Goal: Complete application form: Complete application form

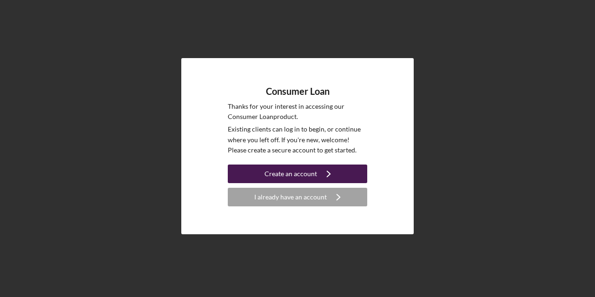
click at [318, 170] on icon "Icon/Navigate" at bounding box center [328, 173] width 23 height 23
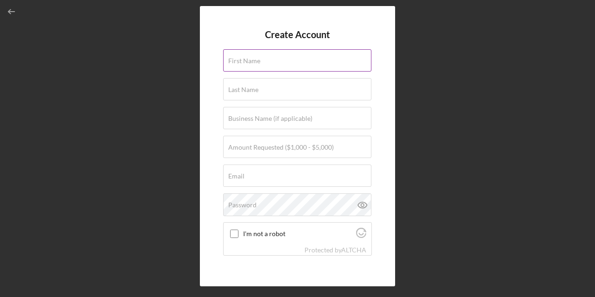
click at [242, 64] on label "First Name" at bounding box center [244, 60] width 32 height 7
click at [242, 64] on input "First Name" at bounding box center [297, 60] width 148 height 22
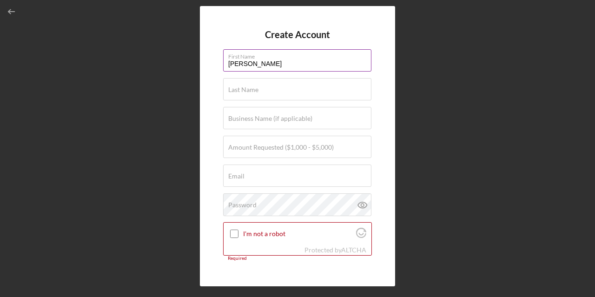
type input "[PERSON_NAME]"
type input "yellowcloud"
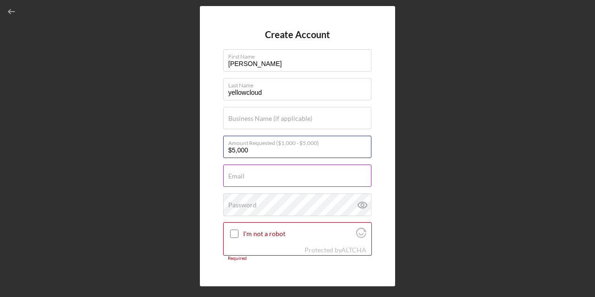
type input "$5,000"
click at [238, 180] on input "Email" at bounding box center [297, 176] width 148 height 22
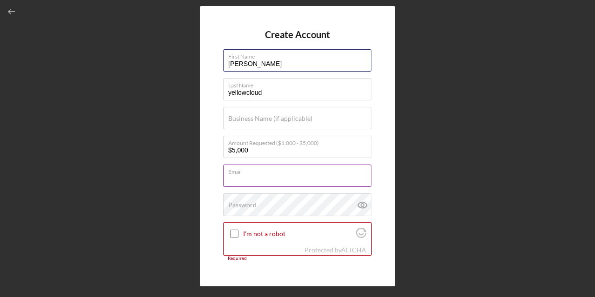
type input "[PERSON_NAME]"
type input "[EMAIL_ADDRESS][DOMAIN_NAME]"
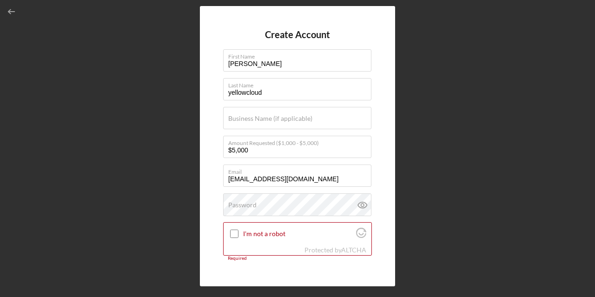
click at [203, 178] on div "Create Account First Name [PERSON_NAME] Last Name yellowcloud Business Name (if…" at bounding box center [297, 146] width 195 height 280
click at [256, 204] on label "Password" at bounding box center [242, 204] width 28 height 7
click at [253, 207] on label "Password" at bounding box center [242, 204] width 28 height 7
click at [363, 203] on icon at bounding box center [362, 204] width 23 height 23
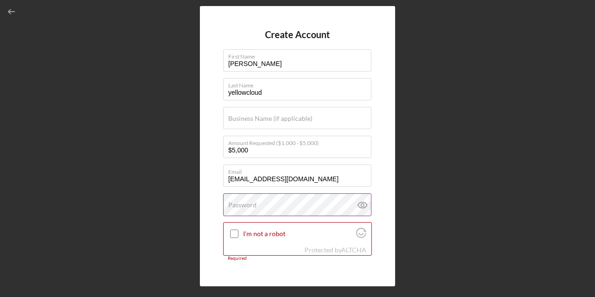
click at [363, 203] on icon at bounding box center [362, 204] width 23 height 23
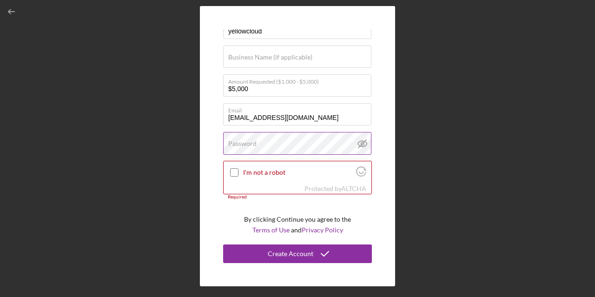
click at [244, 144] on label "Password" at bounding box center [242, 143] width 28 height 7
click at [364, 146] on icon at bounding box center [362, 144] width 9 height 6
click at [332, 116] on input "[EMAIL_ADDRESS][DOMAIN_NAME]" at bounding box center [297, 114] width 148 height 22
click at [190, 114] on div "Create Account First Name [PERSON_NAME] Last Name yellowcloud Business Name (if…" at bounding box center [298, 146] width 586 height 292
click at [238, 172] on input "I'm not a robot" at bounding box center [234, 172] width 8 height 8
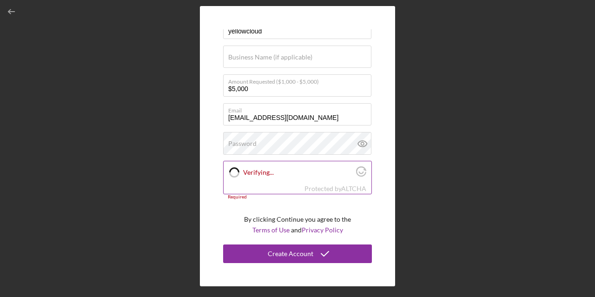
checkbox input "true"
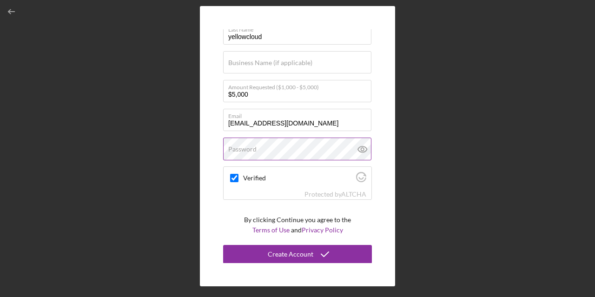
click at [248, 147] on label "Password" at bounding box center [242, 149] width 28 height 7
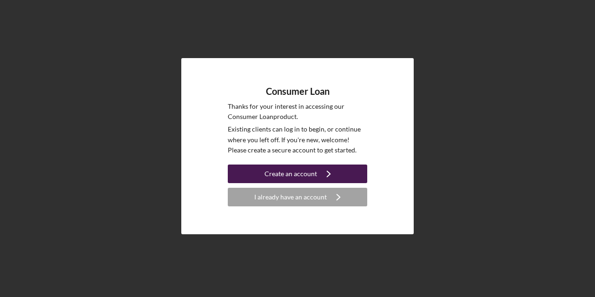
click at [303, 169] on div "Create an account" at bounding box center [291, 174] width 53 height 19
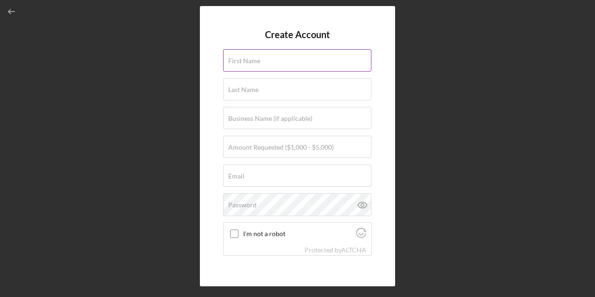
click at [255, 61] on label "First Name" at bounding box center [244, 60] width 32 height 7
click at [255, 61] on input "First Name" at bounding box center [297, 60] width 148 height 22
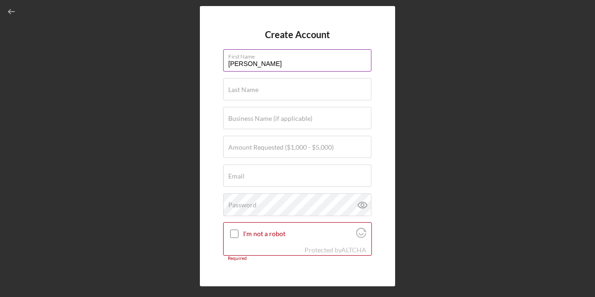
type input "[PERSON_NAME]"
click at [270, 59] on label "First Name" at bounding box center [299, 55] width 143 height 10
click at [270, 59] on input "[PERSON_NAME]" at bounding box center [297, 60] width 148 height 22
type input "THR"
click at [246, 69] on input "First Name" at bounding box center [297, 60] width 148 height 22
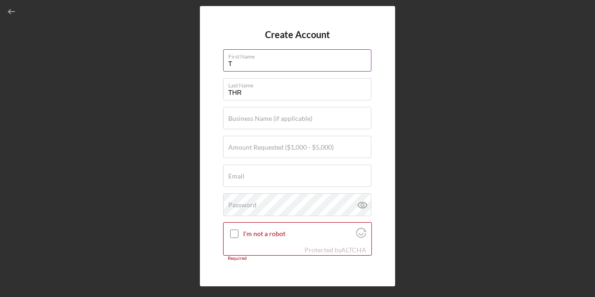
type input "T"
click at [235, 62] on input "T" at bounding box center [297, 60] width 148 height 22
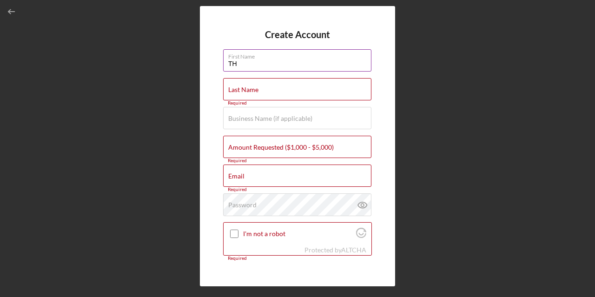
click at [242, 64] on input "TH" at bounding box center [297, 60] width 148 height 22
type input "T"
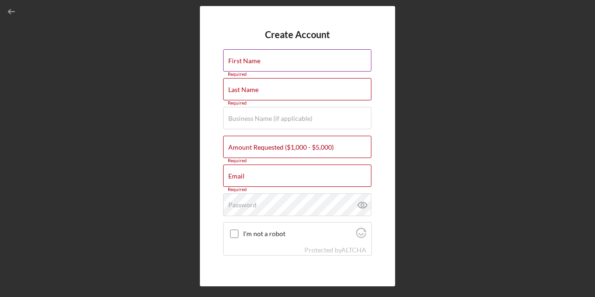
click at [239, 59] on label "First Name" at bounding box center [244, 60] width 32 height 7
click at [239, 59] on input "First Name" at bounding box center [297, 60] width 148 height 22
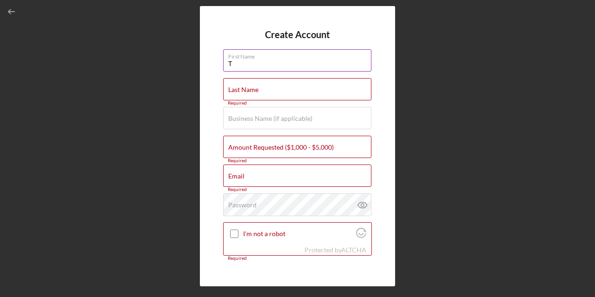
type input "[PERSON_NAME]"
type input "yellowcloud"
type input "[EMAIL_ADDRESS][DOMAIN_NAME]"
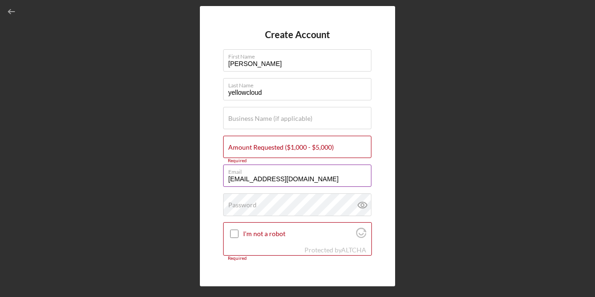
scroll to position [61, 0]
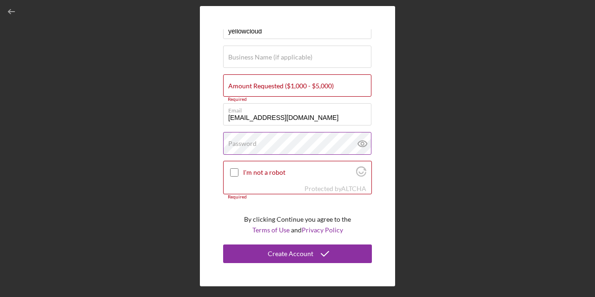
click at [229, 144] on label "Password" at bounding box center [242, 143] width 28 height 7
click at [237, 174] on input "I'm not a robot" at bounding box center [234, 172] width 8 height 8
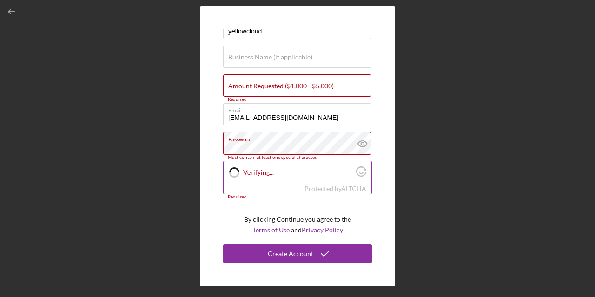
checkbox input "true"
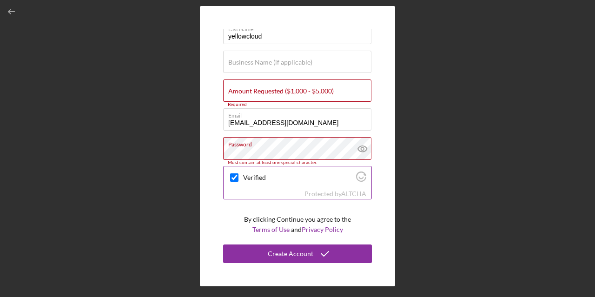
scroll to position [56, 0]
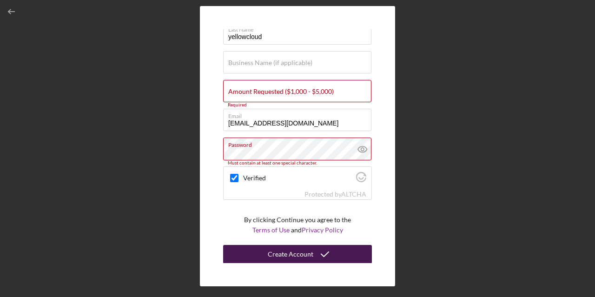
click at [273, 252] on div "Create Account" at bounding box center [291, 254] width 46 height 19
click at [255, 252] on button "Create Account" at bounding box center [297, 254] width 149 height 19
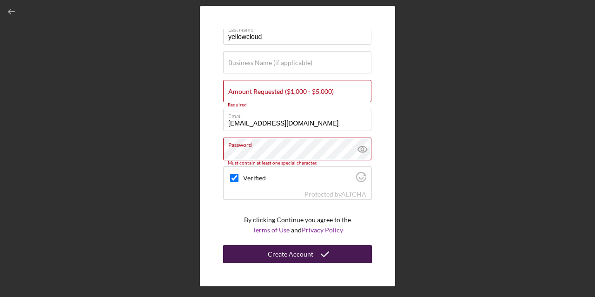
click at [255, 252] on button "Create Account" at bounding box center [297, 254] width 149 height 19
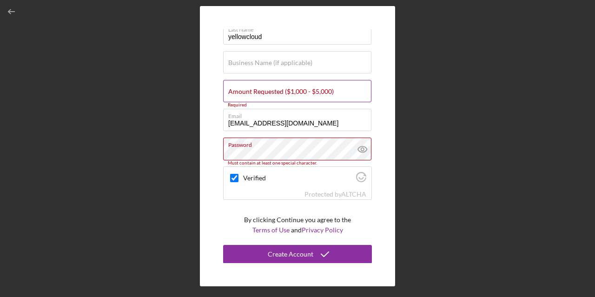
click at [329, 89] on label "Amount Requested ($1,000 - $5,000)" at bounding box center [281, 91] width 106 height 7
click at [329, 89] on input "Amount Requested ($1,000 - $5,000)" at bounding box center [297, 91] width 148 height 22
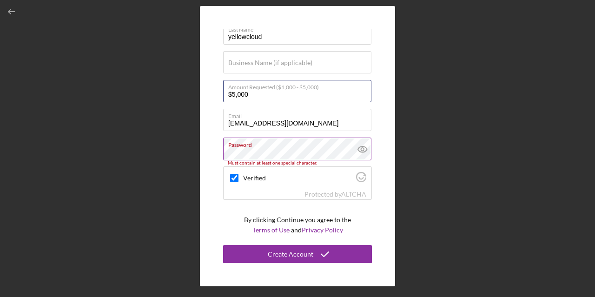
type input "$5,000"
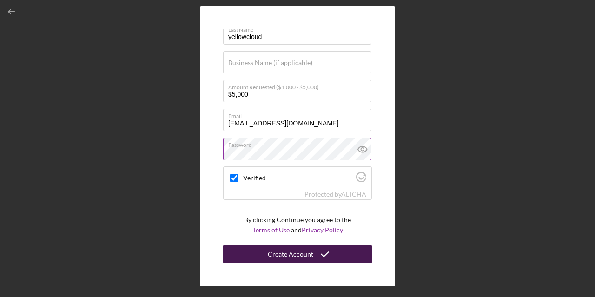
click at [295, 250] on div "Create Account" at bounding box center [291, 254] width 46 height 19
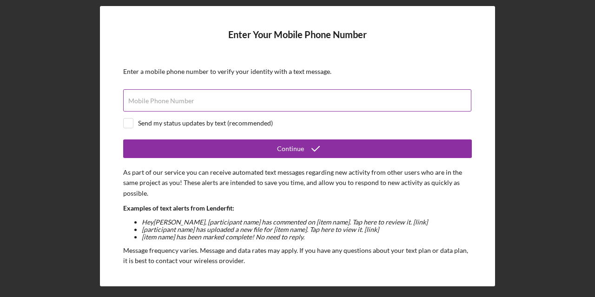
click at [158, 99] on label "Mobile Phone Number" at bounding box center [161, 100] width 66 height 7
click at [158, 99] on input "Mobile Phone Number" at bounding box center [297, 100] width 348 height 22
type input "(715) 299-0763"
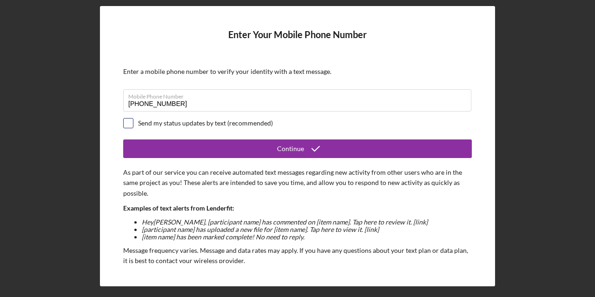
click at [127, 124] on input "checkbox" at bounding box center [128, 123] width 9 height 9
checkbox input "true"
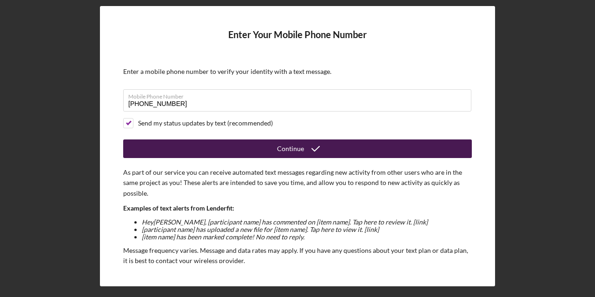
click at [163, 150] on button "Continue" at bounding box center [297, 148] width 349 height 19
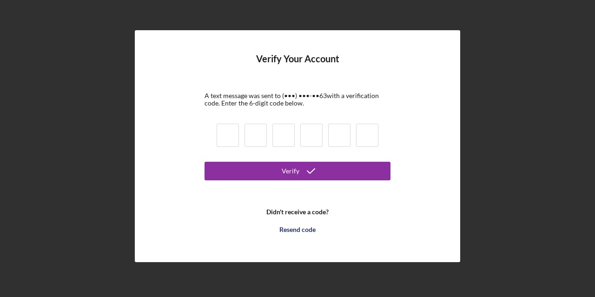
click at [226, 138] on input at bounding box center [228, 135] width 22 height 23
type input "6"
type input "1"
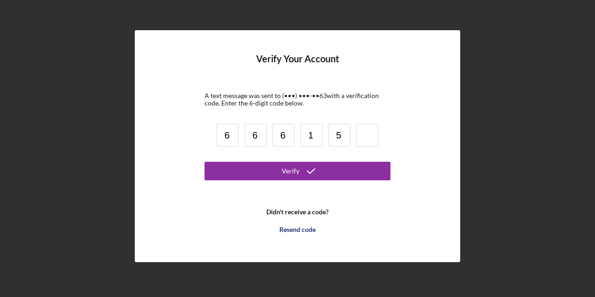
type input "5"
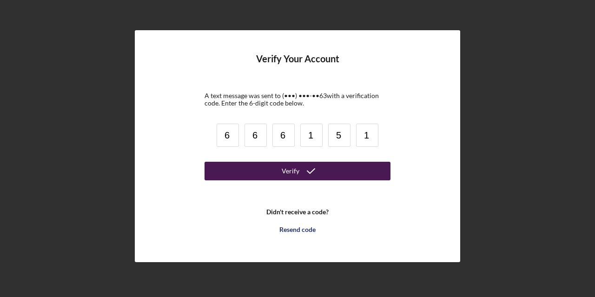
type input "1"
click at [229, 167] on button "Verify" at bounding box center [298, 171] width 186 height 19
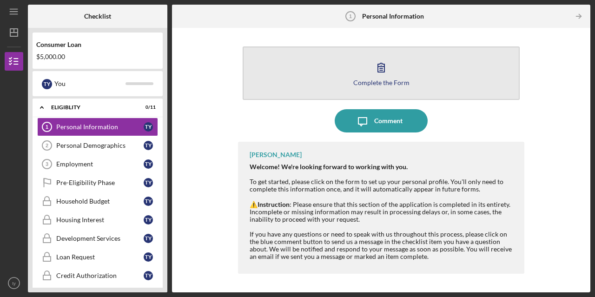
click at [292, 88] on button "Complete the Form Form" at bounding box center [381, 72] width 277 height 53
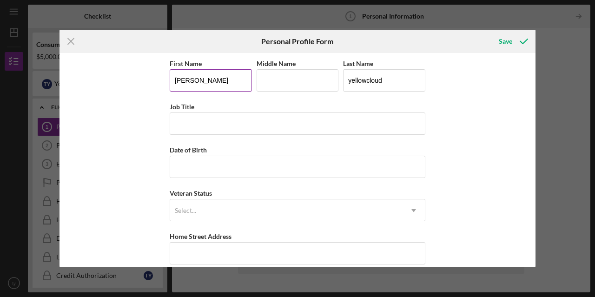
click at [194, 77] on input "[PERSON_NAME]" at bounding box center [211, 80] width 82 height 22
type input "t"
type input "THEODORE"
click at [270, 80] on input "Middle Name" at bounding box center [298, 80] width 82 height 22
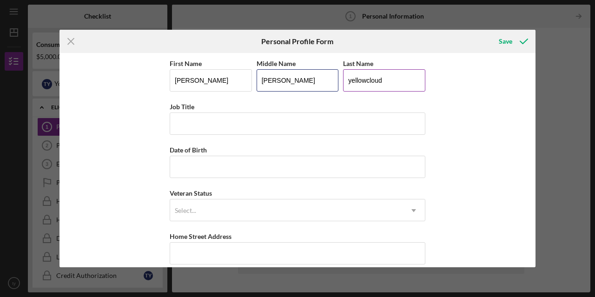
type input "FRED"
click at [389, 79] on input "yellowcloud" at bounding box center [384, 80] width 82 height 22
type input "y"
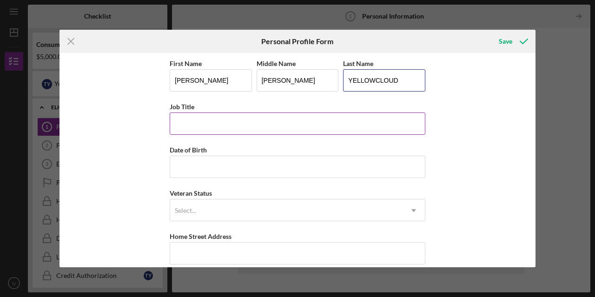
type input "YELLOWCLOUD"
click at [212, 124] on input "Job Title" at bounding box center [298, 123] width 256 height 22
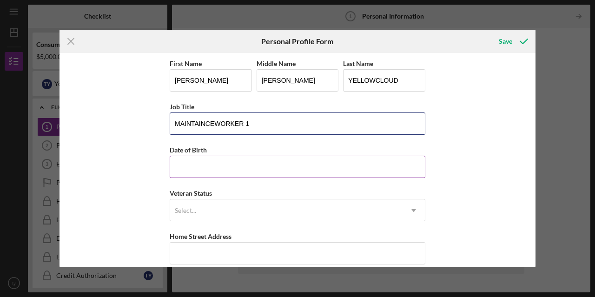
type input "MAINTAINCEWORKER 1"
click at [213, 171] on input "Date of Birth" at bounding box center [298, 167] width 256 height 22
type input "09/17/1976"
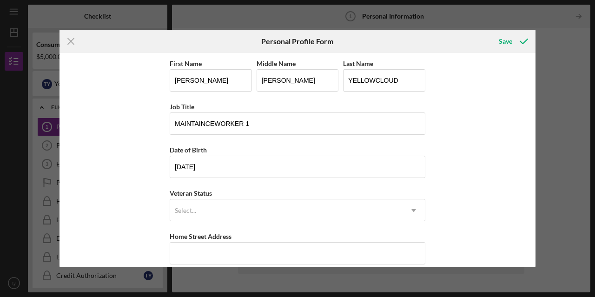
click at [157, 205] on div "First Name THEODORE Middle Name FRED Last Name YELLOWCLOUD Job Title MAINTAINCE…" at bounding box center [298, 160] width 476 height 214
click at [471, 214] on div "First Name THEODORE Middle Name FRED Last Name YELLOWCLOUD Job Title MAINTAINCE…" at bounding box center [298, 160] width 476 height 214
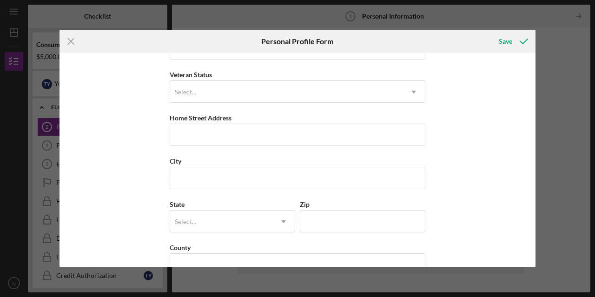
scroll to position [142, 0]
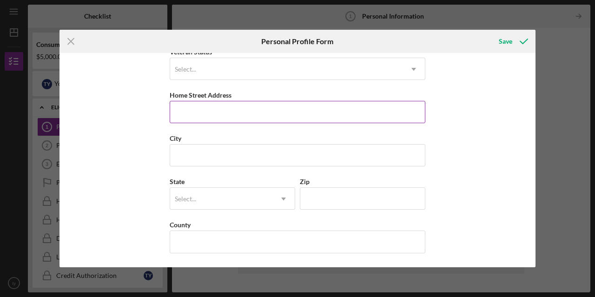
click at [185, 113] on input "Home Street Address" at bounding box center [298, 112] width 256 height 22
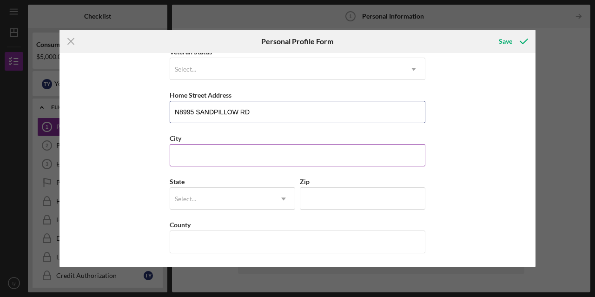
type input "N8995 SANDPILLOW RD"
click at [183, 159] on input "City" at bounding box center [298, 155] width 256 height 22
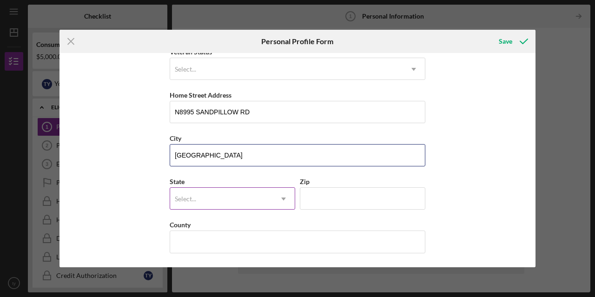
type input "BLACK RIVER FALLS"
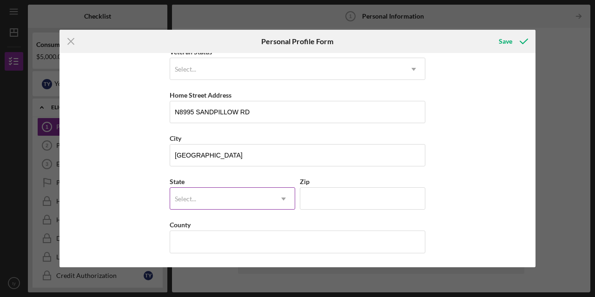
click at [181, 202] on div "Select..." at bounding box center [185, 198] width 21 height 7
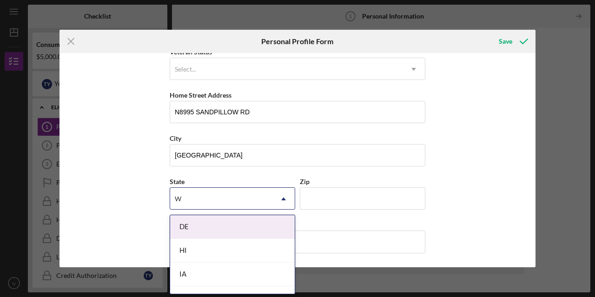
type input "WI"
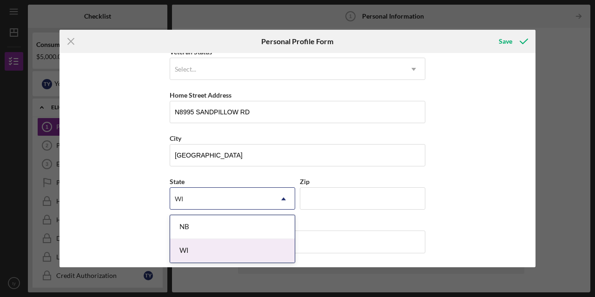
click at [249, 254] on div "WI" at bounding box center [232, 251] width 125 height 24
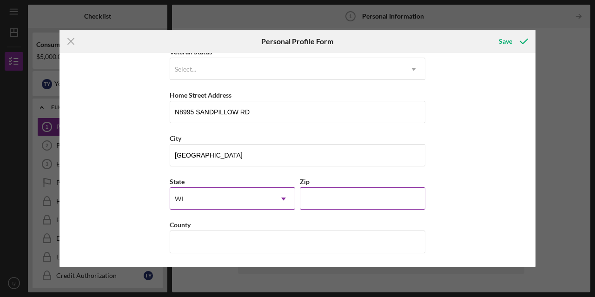
click at [337, 195] on input "Zip" at bounding box center [363, 198] width 126 height 22
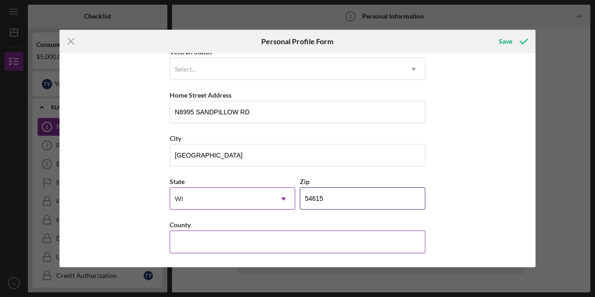
type input "54615"
click at [205, 245] on input "County" at bounding box center [298, 242] width 256 height 22
type input "JACKSON"
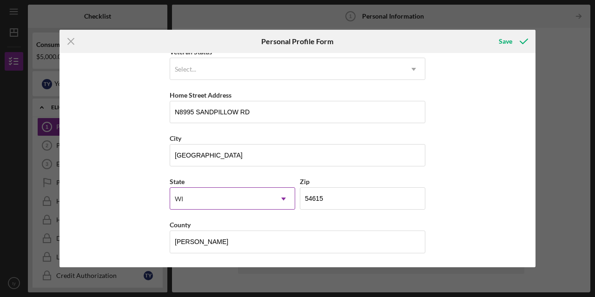
scroll to position [144, 0]
click at [505, 40] on div "Save" at bounding box center [505, 41] width 13 height 19
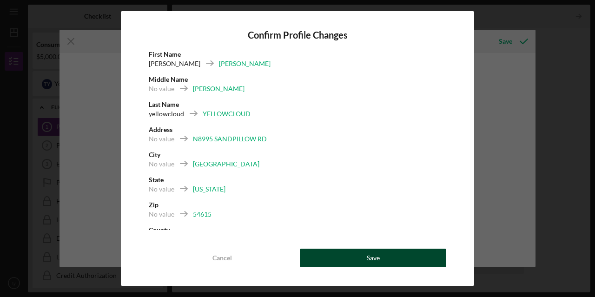
click at [405, 258] on button "Save" at bounding box center [373, 258] width 146 height 19
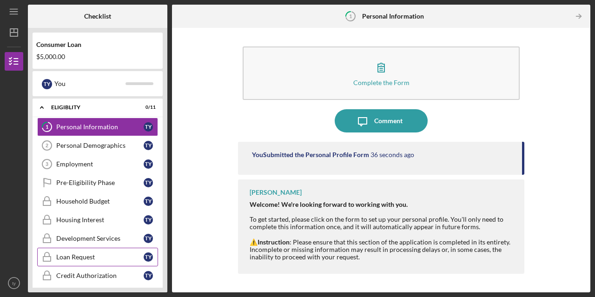
click at [76, 257] on div "Loan Request" at bounding box center [99, 256] width 87 height 7
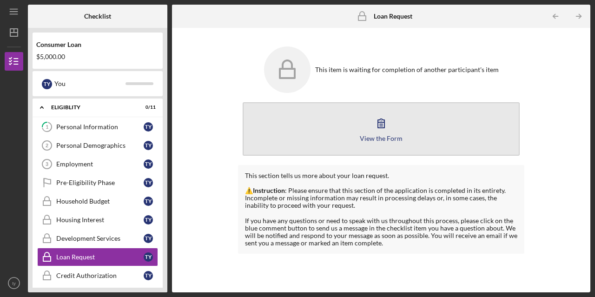
click at [320, 119] on button "View the Form Form" at bounding box center [381, 128] width 277 height 53
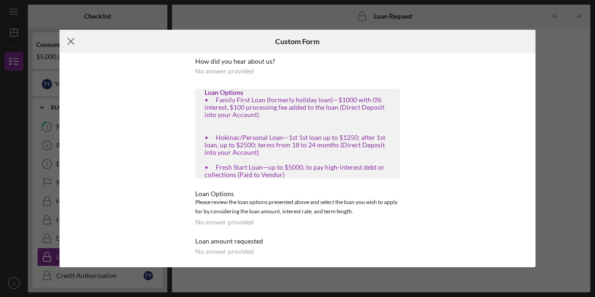
click at [70, 41] on icon "Icon/Menu Close" at bounding box center [71, 41] width 23 height 23
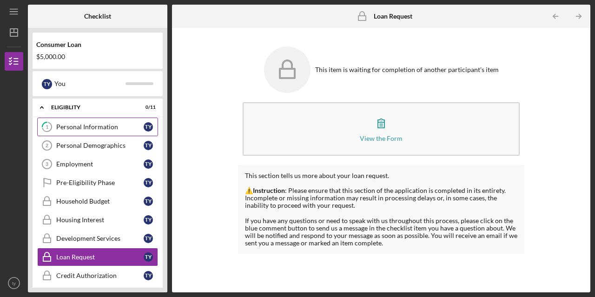
click at [100, 127] on div "Personal Information" at bounding box center [99, 126] width 87 height 7
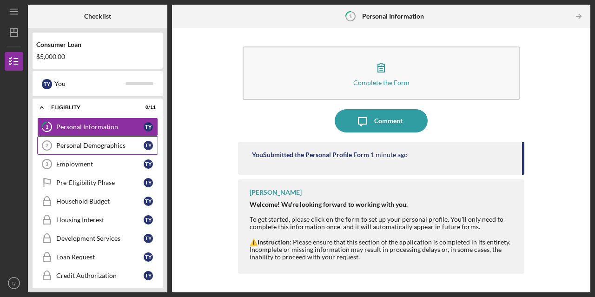
click at [85, 148] on div "Personal Demographics" at bounding box center [99, 145] width 87 height 7
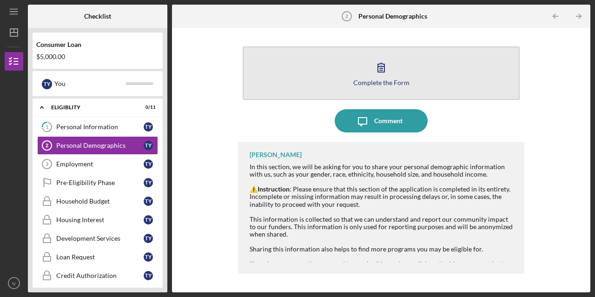
click at [284, 73] on button "Complete the Form Form" at bounding box center [381, 72] width 277 height 53
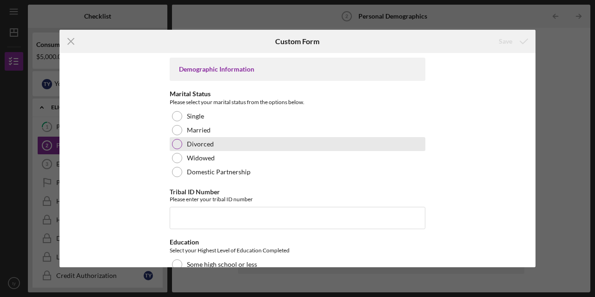
click at [177, 145] on div at bounding box center [177, 144] width 10 height 10
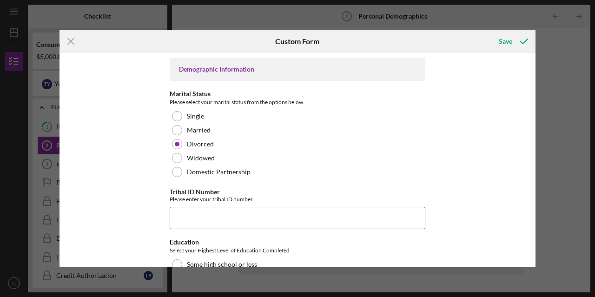
click at [176, 216] on input "Tribal ID Number" at bounding box center [298, 218] width 256 height 22
type input "3612"
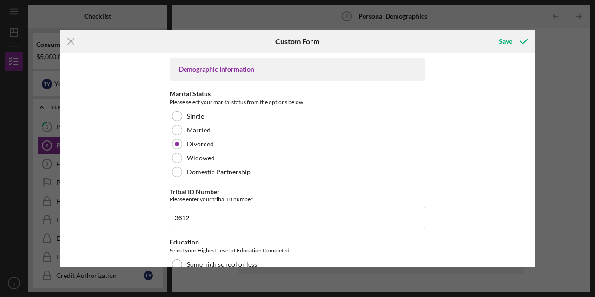
click at [476, 238] on div "Demographic Information Marital Status Please select your marital status from t…" at bounding box center [298, 160] width 476 height 214
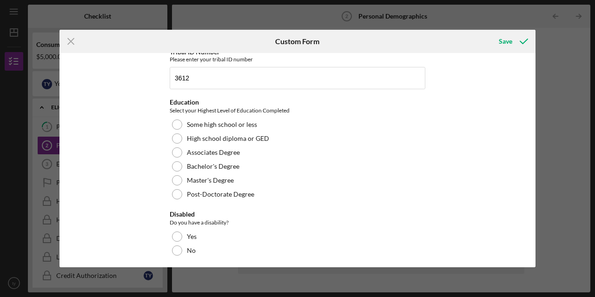
scroll to position [142, 0]
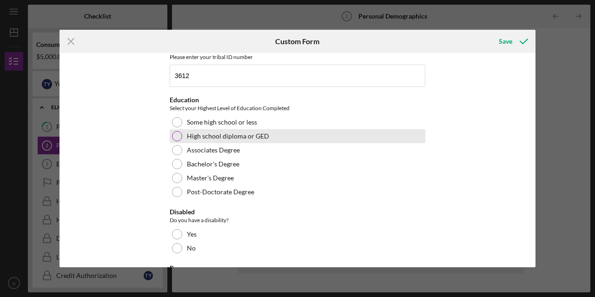
click at [177, 138] on div at bounding box center [177, 136] width 10 height 10
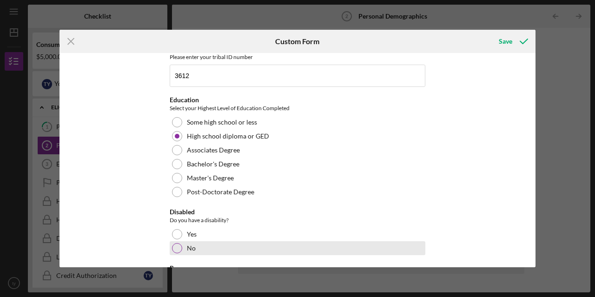
click at [176, 252] on div at bounding box center [177, 248] width 10 height 10
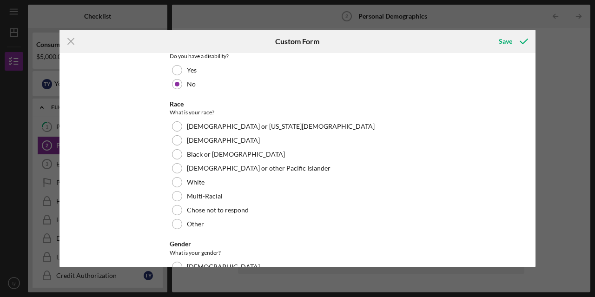
scroll to position [308, 0]
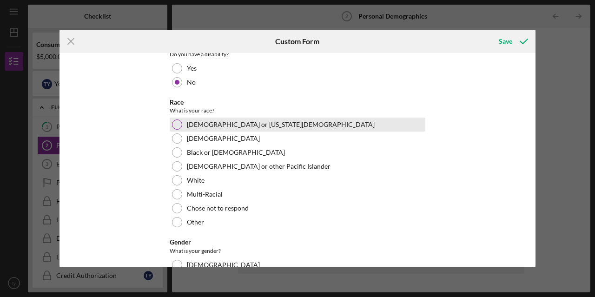
click at [178, 126] on div at bounding box center [177, 124] width 10 height 10
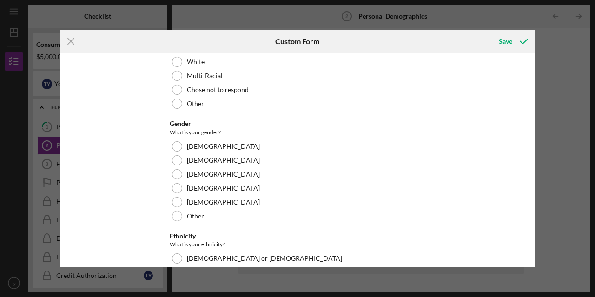
scroll to position [450, 0]
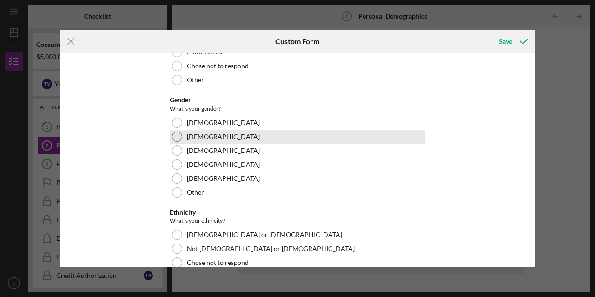
click at [181, 137] on div at bounding box center [177, 137] width 10 height 10
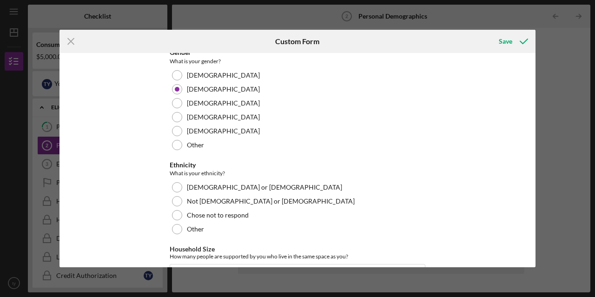
scroll to position [522, 0]
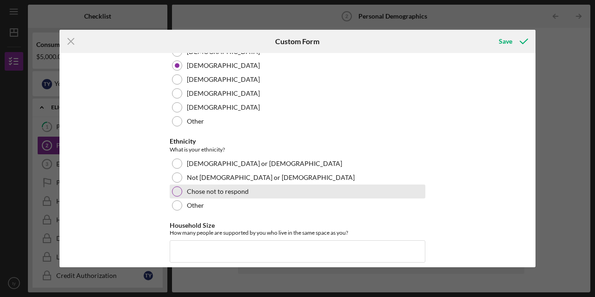
click at [178, 188] on div at bounding box center [177, 191] width 10 height 10
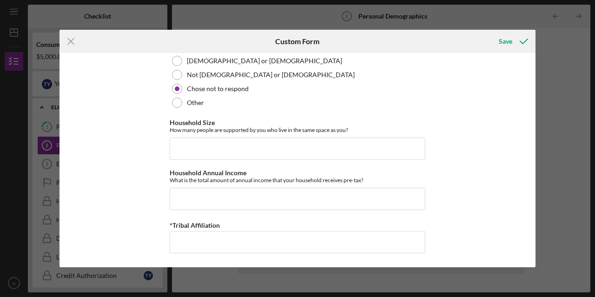
scroll to position [626, 0]
click at [192, 148] on input "Household Size" at bounding box center [298, 149] width 256 height 22
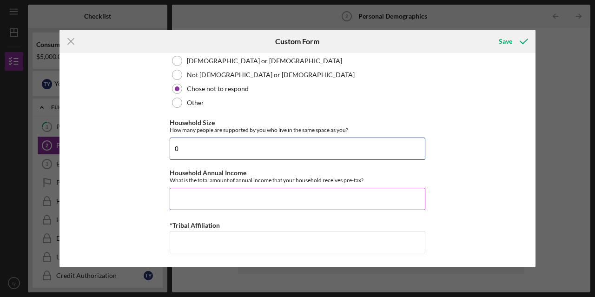
type input "0"
click at [207, 195] on input "Household Annual Income" at bounding box center [298, 199] width 256 height 22
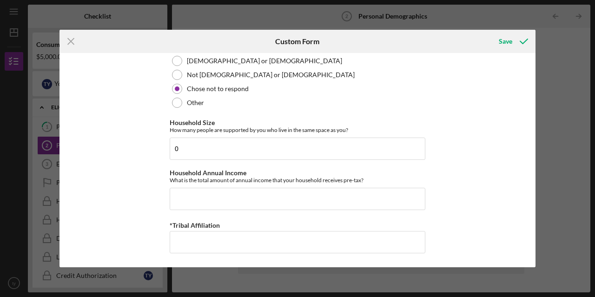
click at [141, 205] on div "Demographic Information Marital Status Please select your marital status from t…" at bounding box center [298, 160] width 476 height 214
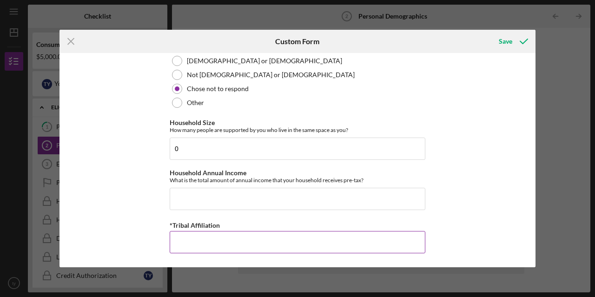
click at [399, 243] on input "*Tribal Affiliation" at bounding box center [298, 242] width 256 height 22
type input "HO-CHUNK NATION"
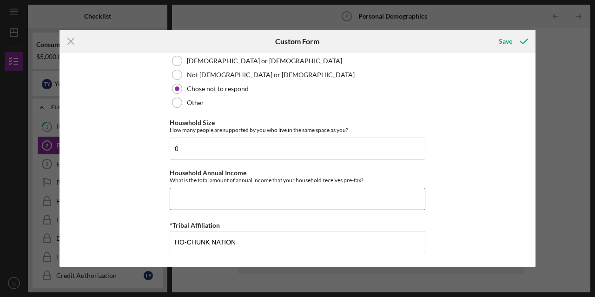
click at [204, 207] on input "Household Annual Income" at bounding box center [298, 199] width 256 height 22
type input "$35,500"
click at [501, 40] on div "Save" at bounding box center [505, 41] width 13 height 19
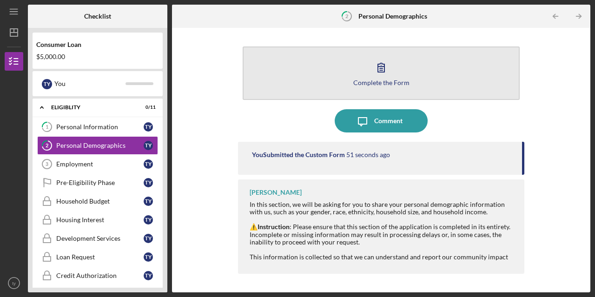
click at [404, 80] on div "Complete the Form" at bounding box center [381, 82] width 56 height 7
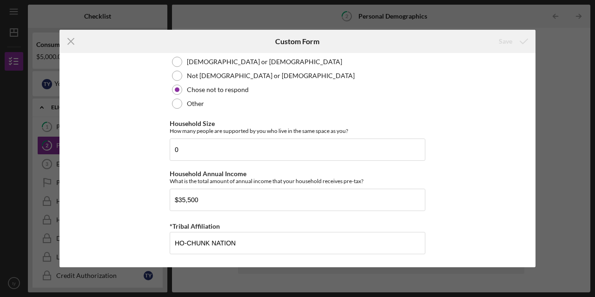
scroll to position [626, 0]
click at [73, 44] on line at bounding box center [71, 42] width 6 height 6
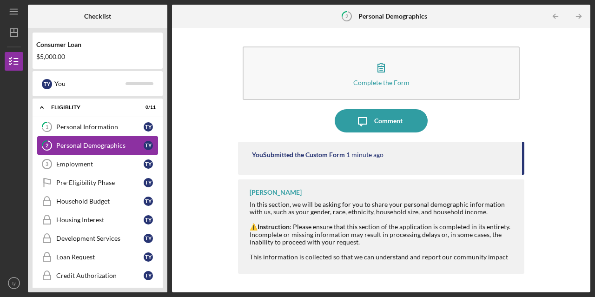
click at [88, 142] on div "Personal Demographics" at bounding box center [99, 145] width 87 height 7
click at [576, 18] on icon "Icon/Table Pagination Arrow" at bounding box center [579, 16] width 21 height 21
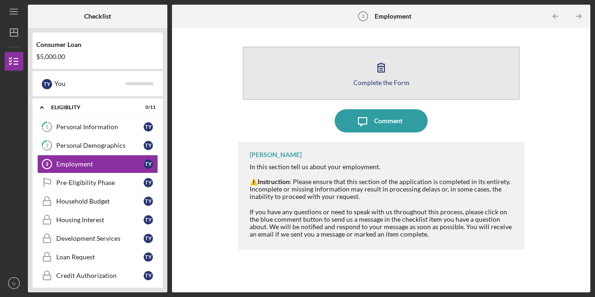
click at [433, 75] on button "Complete the Form Form" at bounding box center [381, 72] width 277 height 53
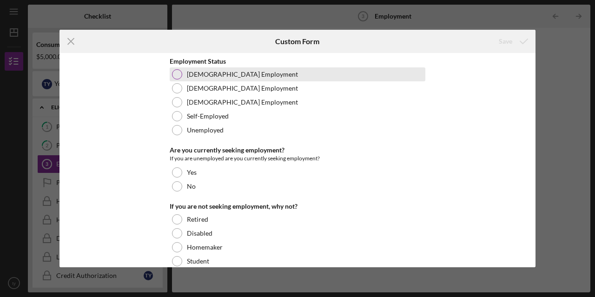
click at [189, 71] on label "Full-Time Employment" at bounding box center [242, 74] width 111 height 7
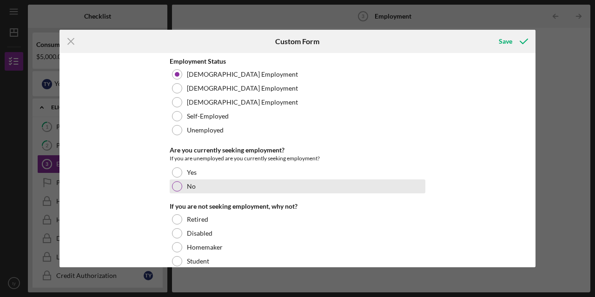
click at [176, 185] on div at bounding box center [177, 186] width 10 height 10
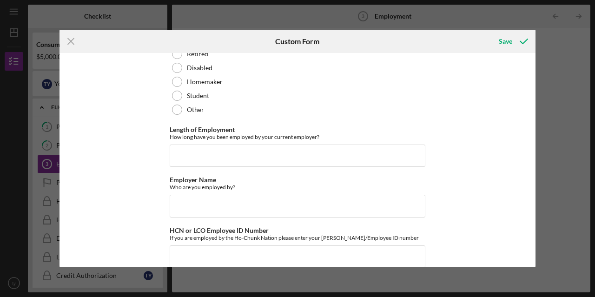
scroll to position [166, 0]
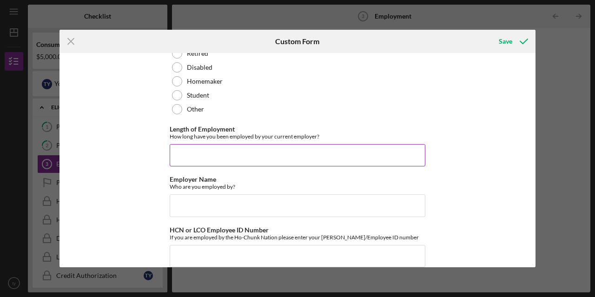
click at [179, 158] on input "Length of Employment" at bounding box center [298, 155] width 256 height 22
type input "8YRS"
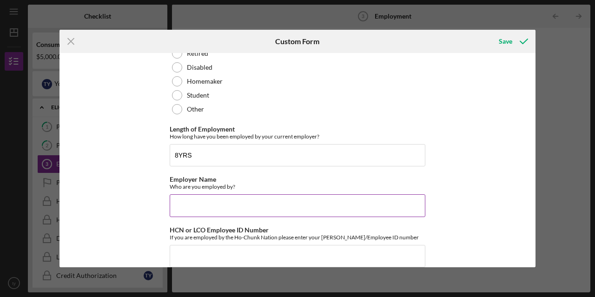
click at [187, 201] on input "Employer Name" at bounding box center [298, 205] width 256 height 22
type input "HO-CHUNK NATION"
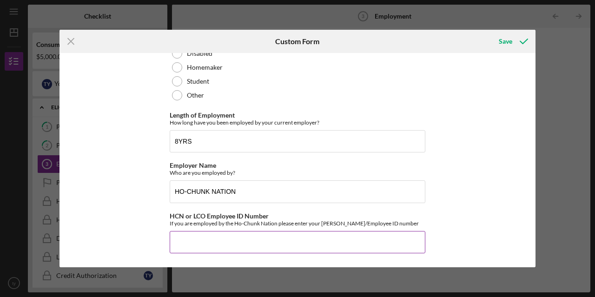
click at [196, 244] on input "HCN or LCO Employee ID Number" at bounding box center [298, 242] width 256 height 22
type input "2827"
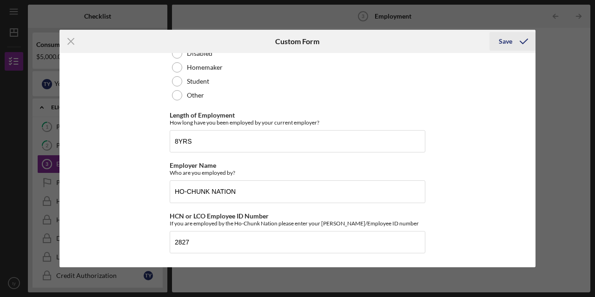
click at [501, 44] on div "Save" at bounding box center [505, 41] width 13 height 19
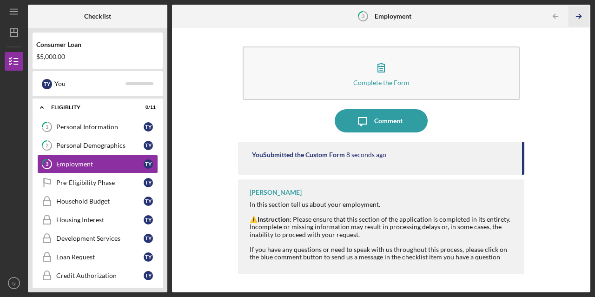
click at [577, 12] on icon "Icon/Table Pagination Arrow" at bounding box center [579, 16] width 21 height 21
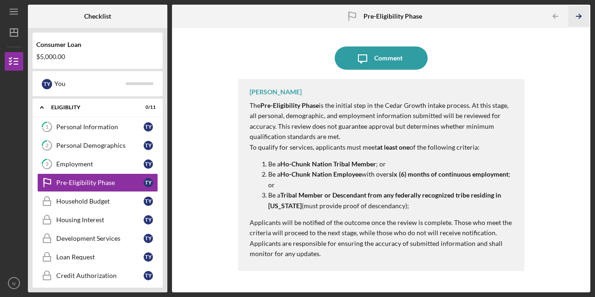
click at [579, 16] on line "button" at bounding box center [578, 16] width 5 height 0
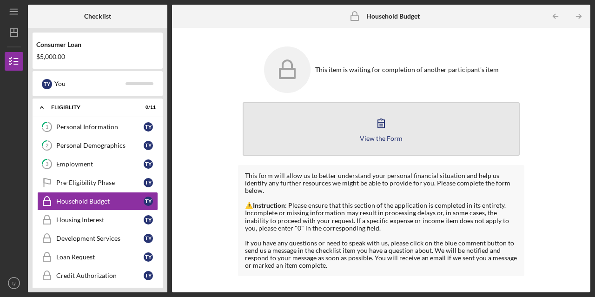
click at [387, 121] on icon "button" at bounding box center [381, 123] width 23 height 23
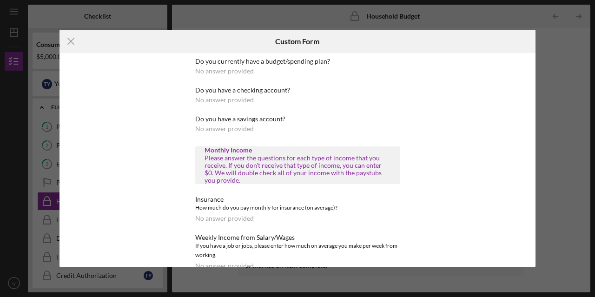
click at [239, 71] on div "No answer provided" at bounding box center [224, 70] width 59 height 7
drag, startPoint x: 265, startPoint y: 71, endPoint x: 331, endPoint y: 61, distance: 67.6
click at [331, 61] on div "Do you currently have a budget/spending plan? No answer provided" at bounding box center [297, 66] width 205 height 17
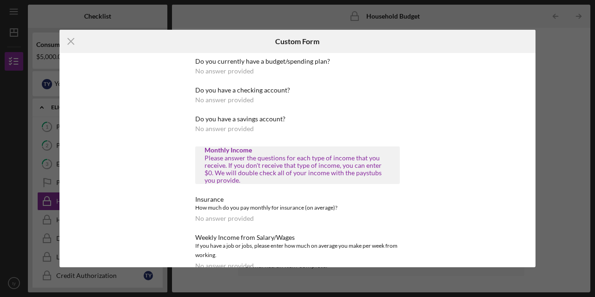
click at [331, 61] on div "Do you currently have a budget/spending plan?" at bounding box center [297, 61] width 205 height 7
click at [70, 42] on line at bounding box center [71, 42] width 6 height 6
